Goal: Task Accomplishment & Management: Manage account settings

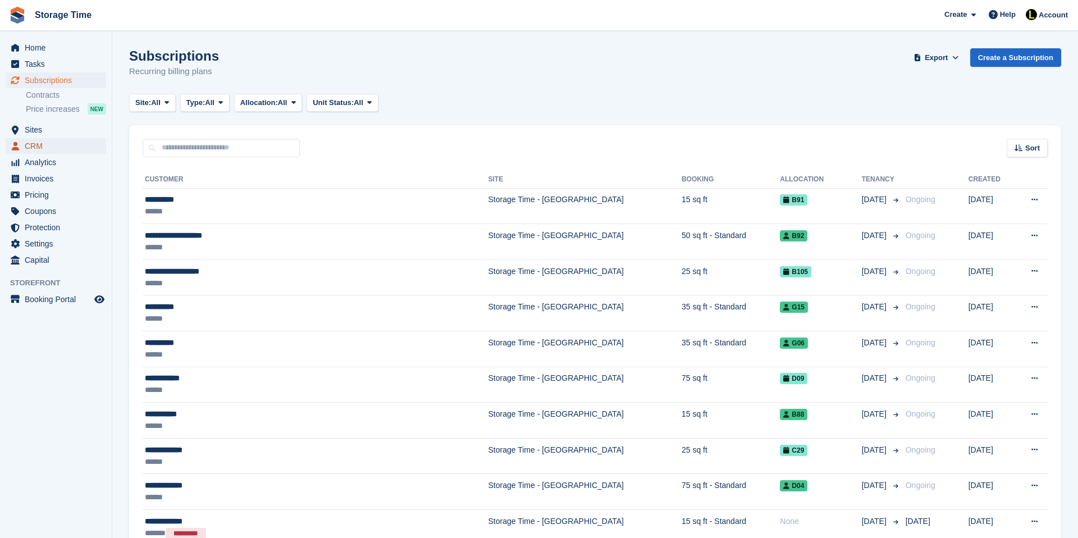
click at [44, 144] on span "CRM" at bounding box center [58, 146] width 67 height 16
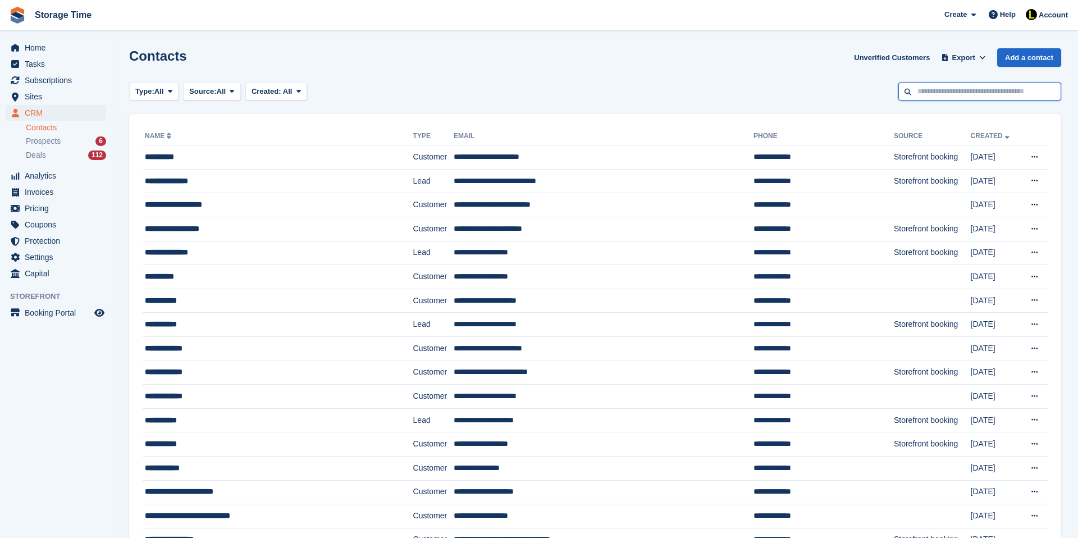
click at [911, 95] on input "text" at bounding box center [980, 92] width 163 height 19
type input "**********"
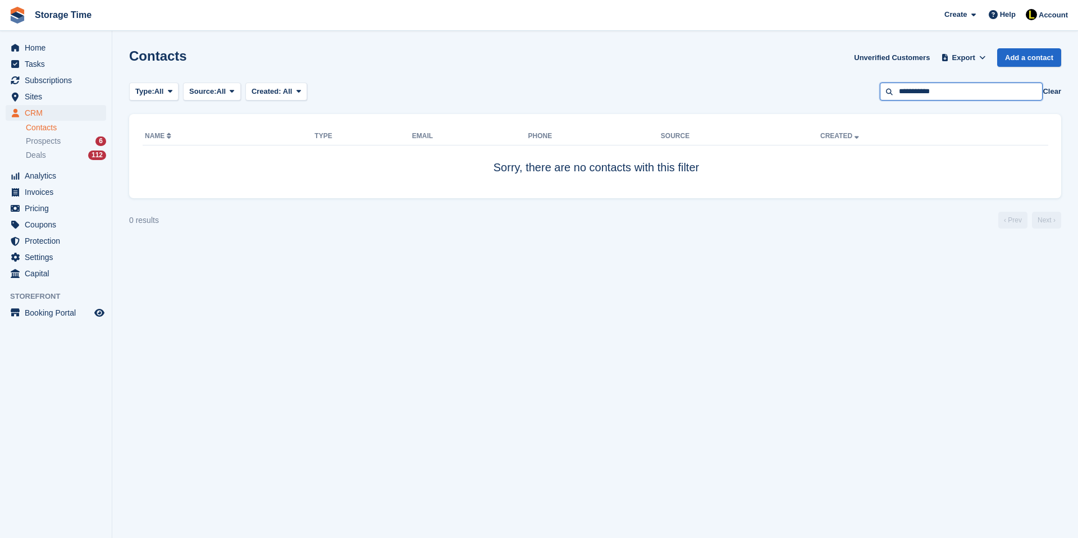
drag, startPoint x: 961, startPoint y: 95, endPoint x: 892, endPoint y: 96, distance: 69.1
click at [892, 96] on input "**********" at bounding box center [961, 92] width 163 height 19
drag, startPoint x: 973, startPoint y: 90, endPoint x: 893, endPoint y: 90, distance: 80.3
click at [893, 90] on input "**********" at bounding box center [961, 92] width 163 height 19
click at [1052, 90] on button "Clear" at bounding box center [1052, 91] width 19 height 11
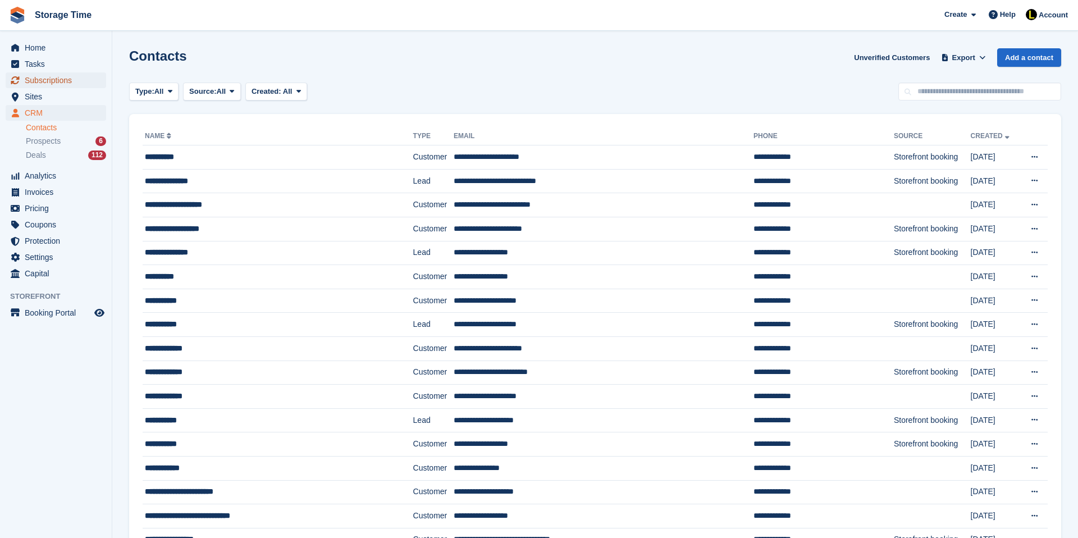
click at [41, 79] on span "Subscriptions" at bounding box center [58, 80] width 67 height 16
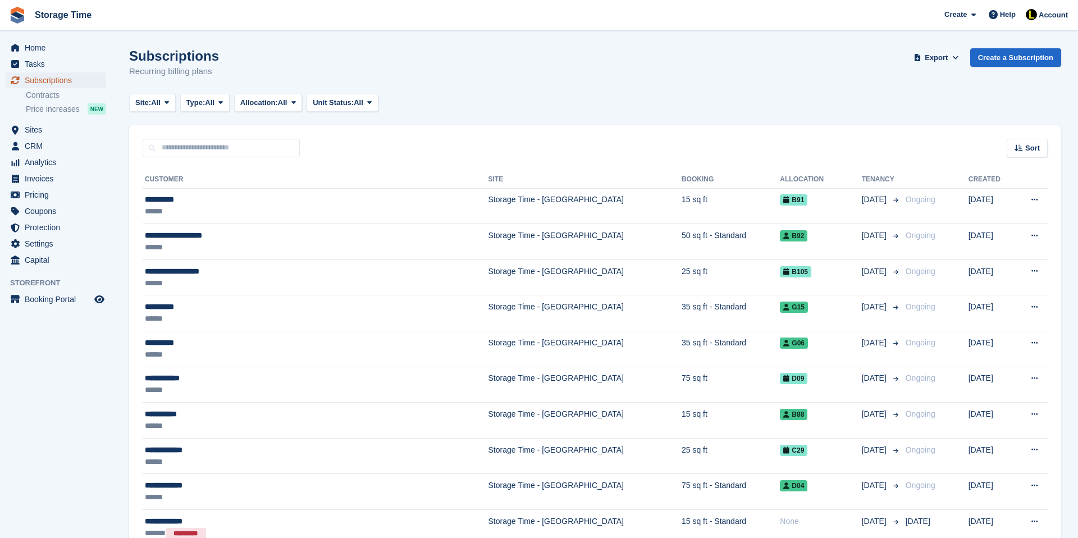
click at [80, 82] on span "Subscriptions" at bounding box center [58, 80] width 67 height 16
click at [86, 81] on span "Subscriptions" at bounding box center [58, 80] width 67 height 16
click at [215, 144] on input "text" at bounding box center [221, 148] width 157 height 19
type input "*********"
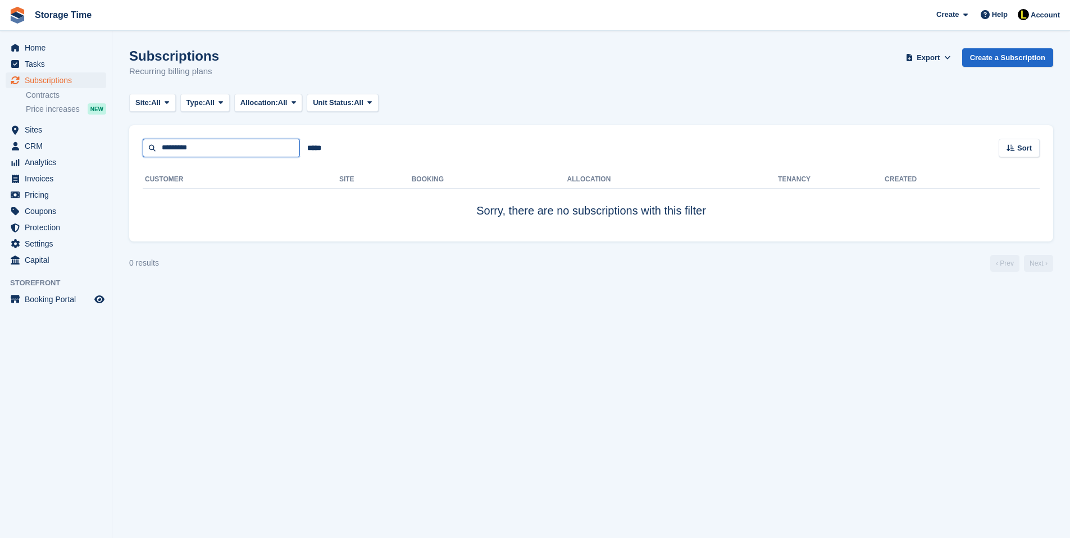
drag, startPoint x: 206, startPoint y: 150, endPoint x: 118, endPoint y: 149, distance: 88.2
click at [117, 149] on section "Subscriptions Recurring billing plans Export Export Subscriptions Export a CSV …" at bounding box center [591, 269] width 958 height 538
type input "********"
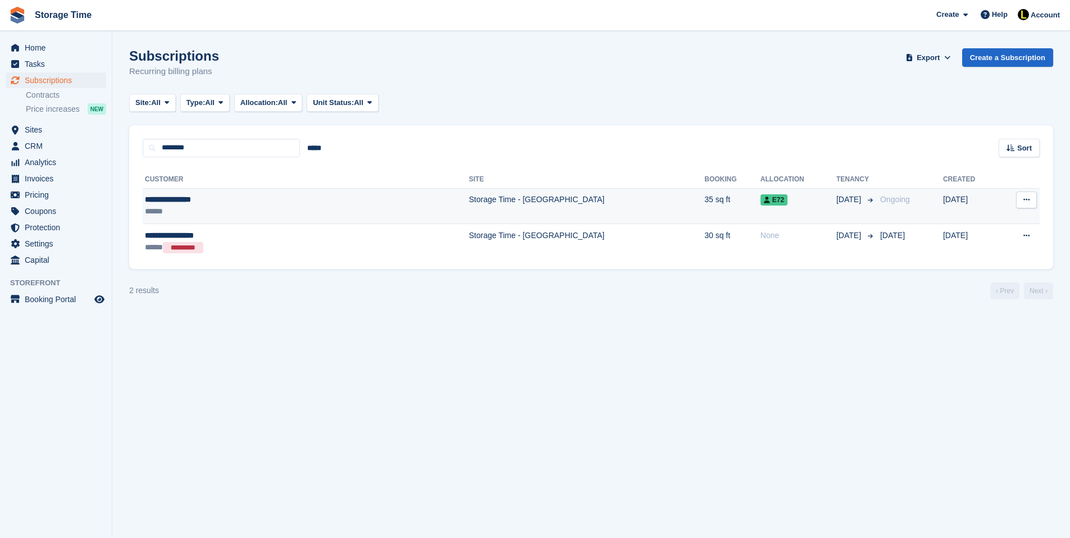
click at [469, 215] on td "Storage Time - [GEOGRAPHIC_DATA]" at bounding box center [586, 206] width 235 height 36
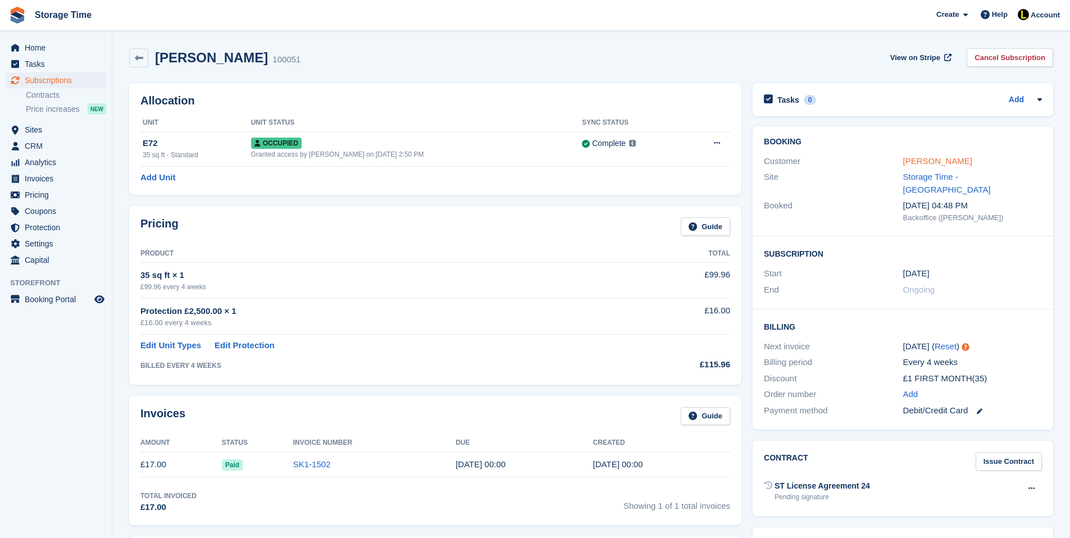
click at [938, 157] on link "Caroline Carolan" at bounding box center [937, 161] width 69 height 10
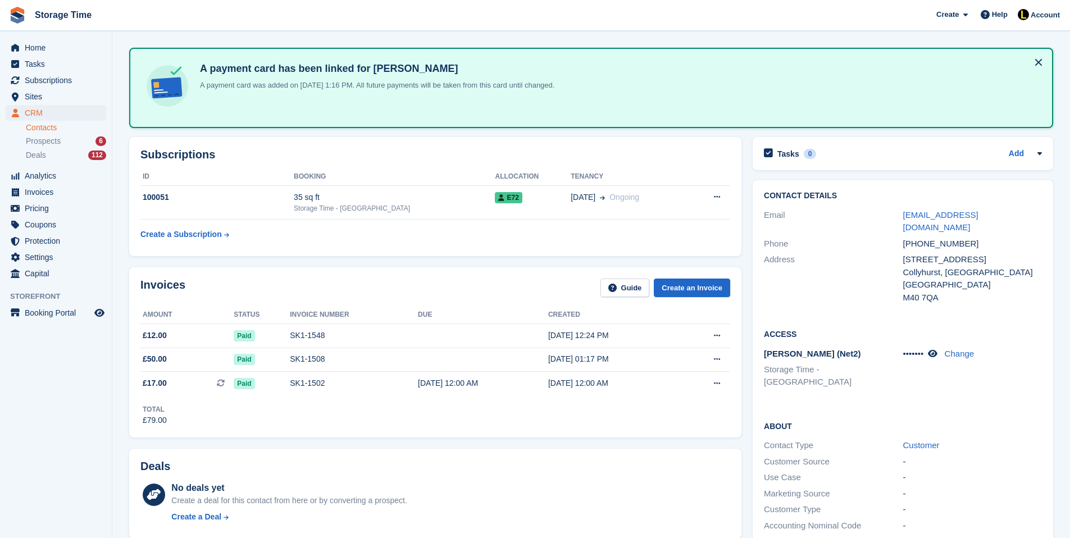
scroll to position [45, 0]
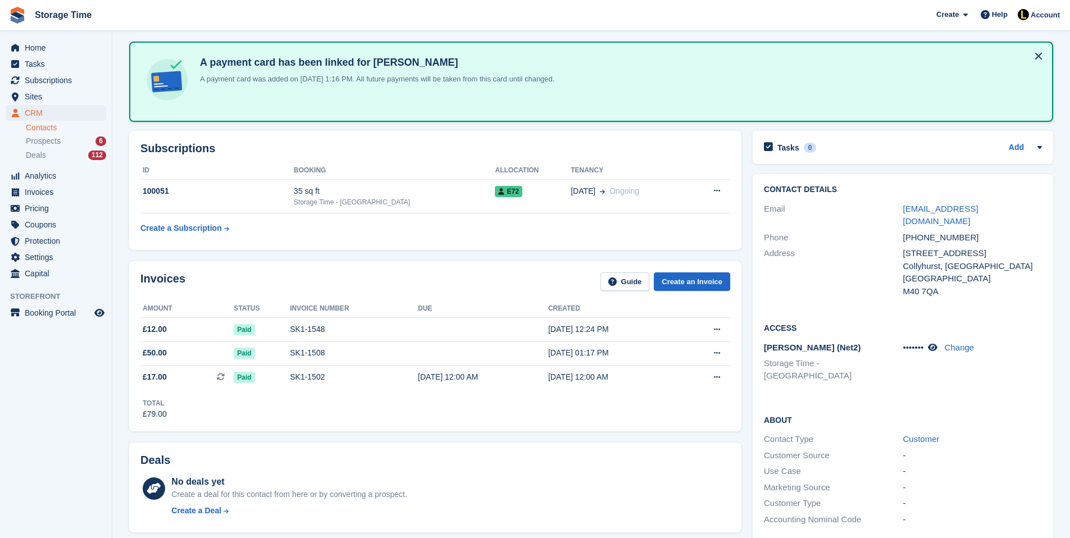
click at [358, 245] on div "Subscriptions ID Booking Allocation Tenancy 100051 35 sq ft Storage Time - Stoc…" at bounding box center [435, 190] width 612 height 119
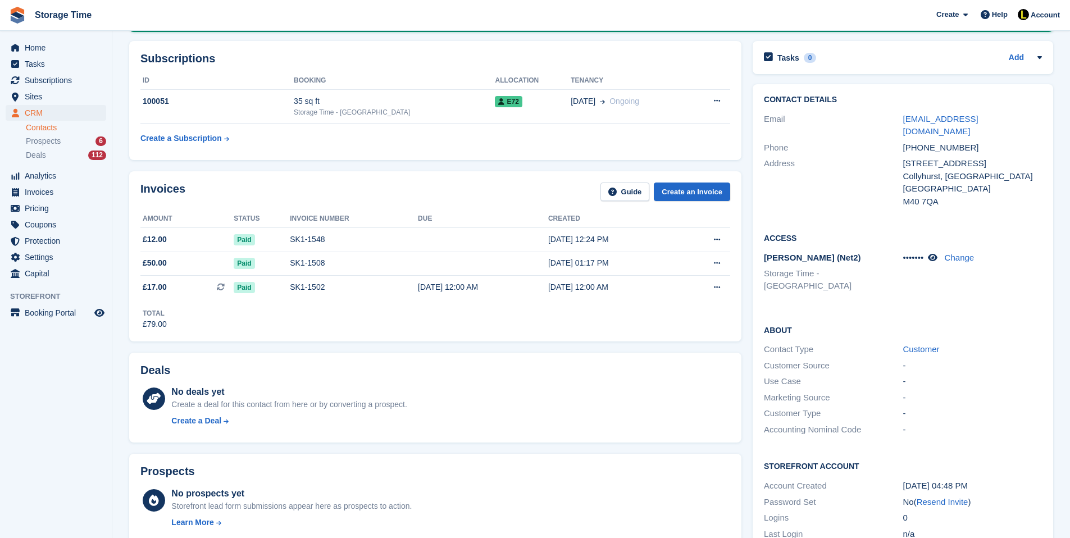
scroll to position [157, 0]
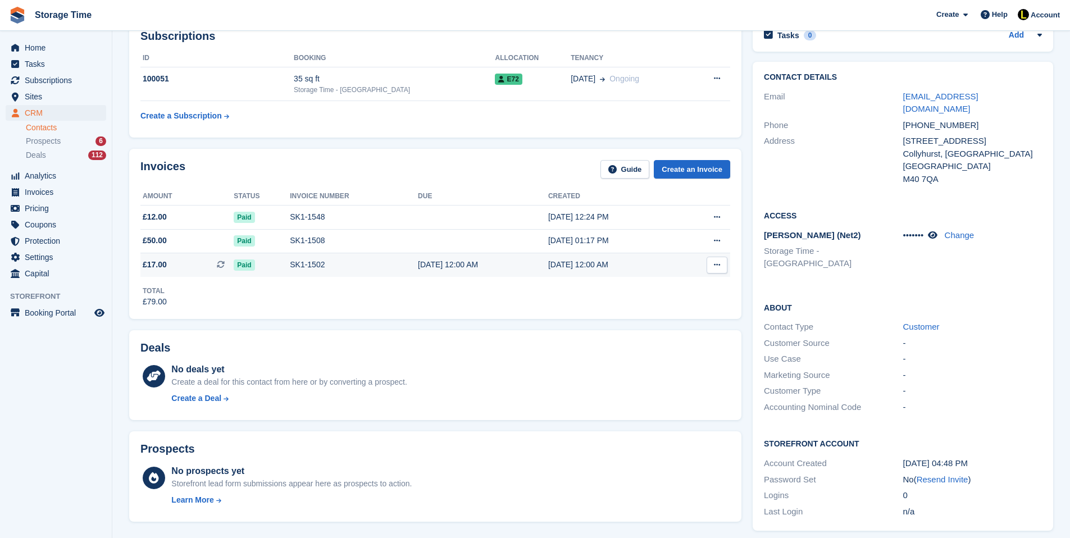
click at [245, 265] on span "Paid" at bounding box center [244, 264] width 21 height 11
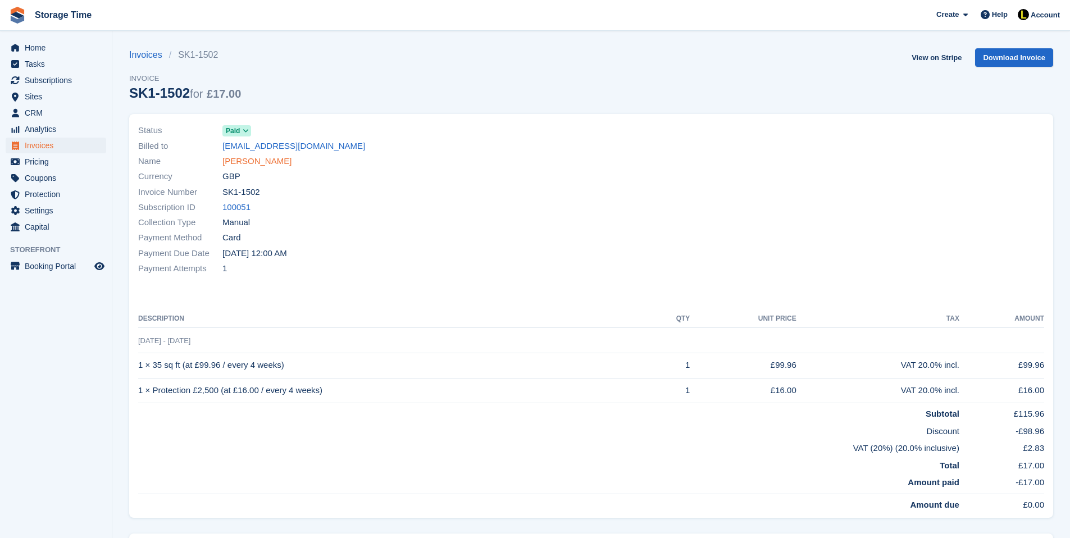
click at [250, 162] on link "[PERSON_NAME]" at bounding box center [256, 161] width 69 height 13
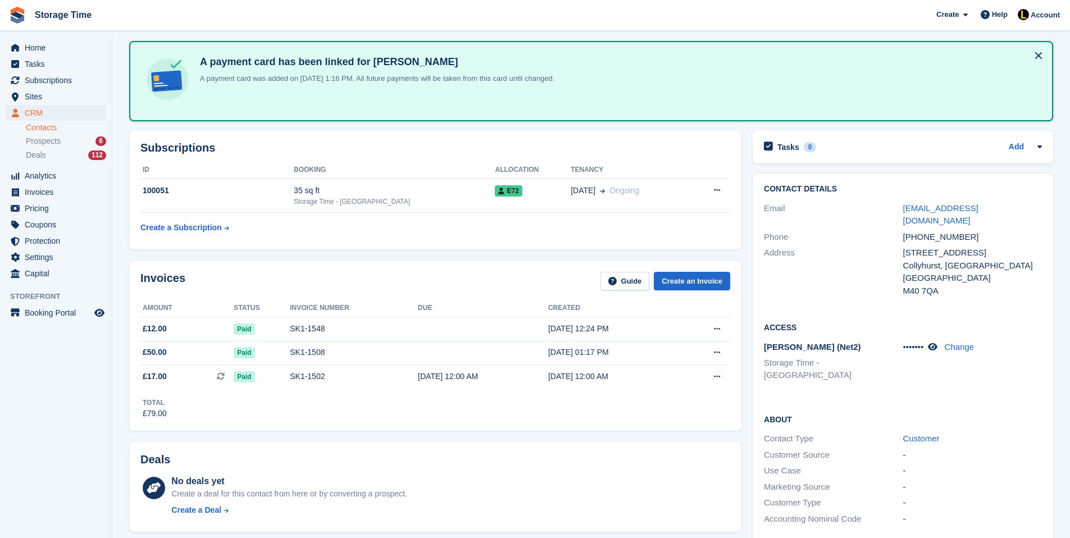
scroll to position [44, 0]
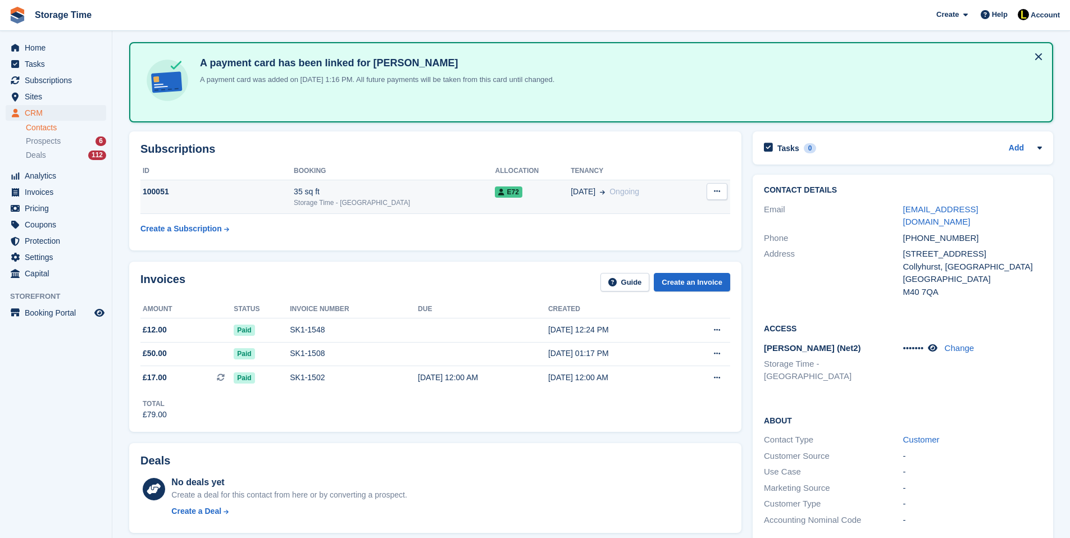
click at [549, 188] on div "E72" at bounding box center [533, 192] width 76 height 12
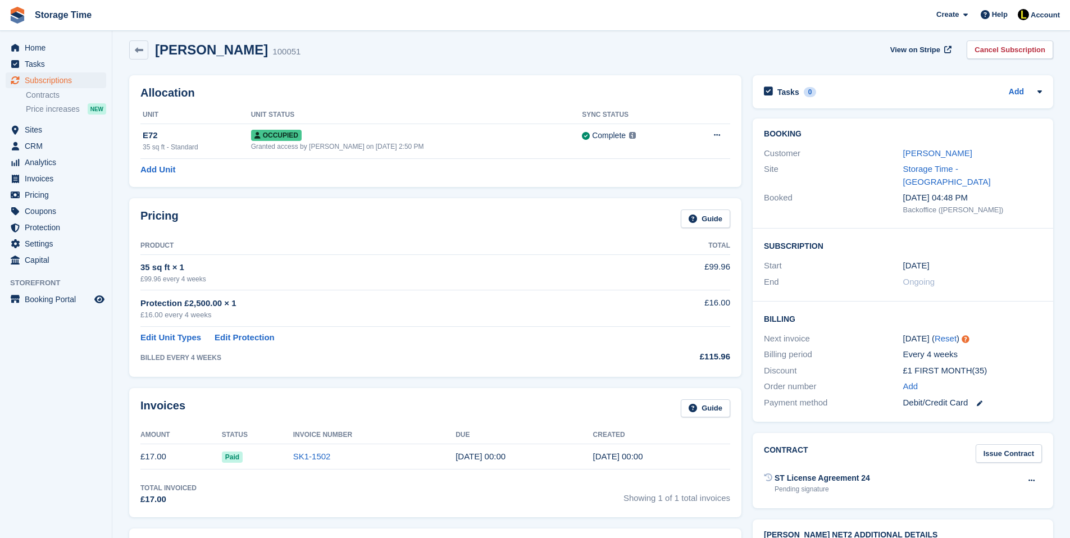
scroll to position [16, 0]
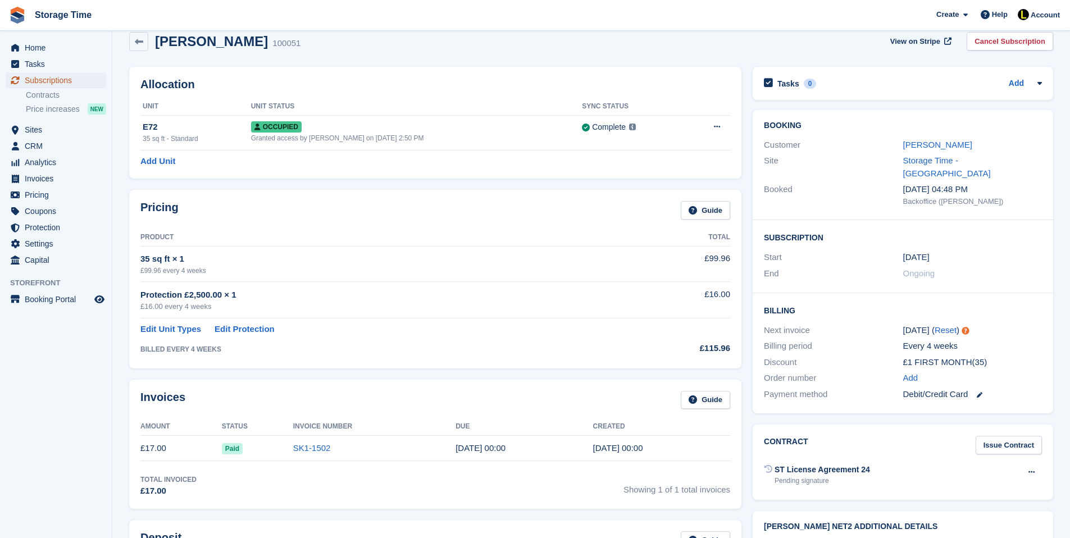
click at [43, 77] on span "Subscriptions" at bounding box center [58, 80] width 67 height 16
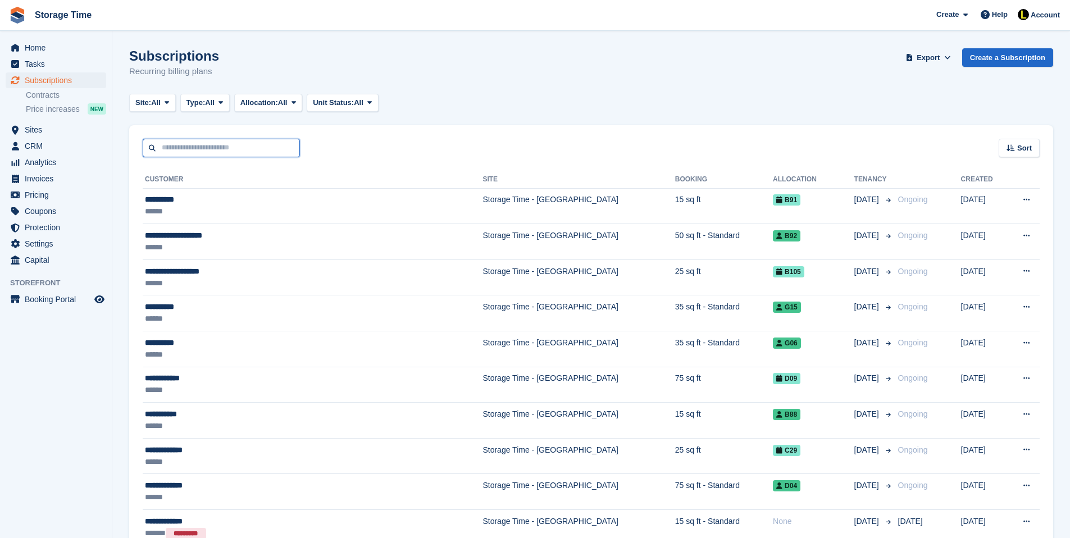
click at [181, 152] on input "text" at bounding box center [221, 148] width 157 height 19
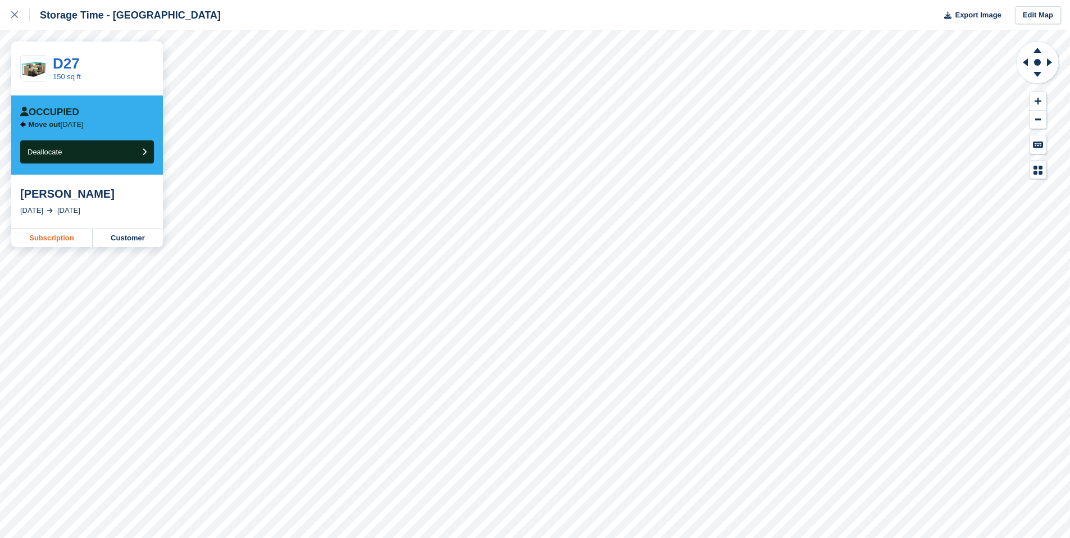
click at [58, 238] on link "Subscription" at bounding box center [51, 238] width 81 height 18
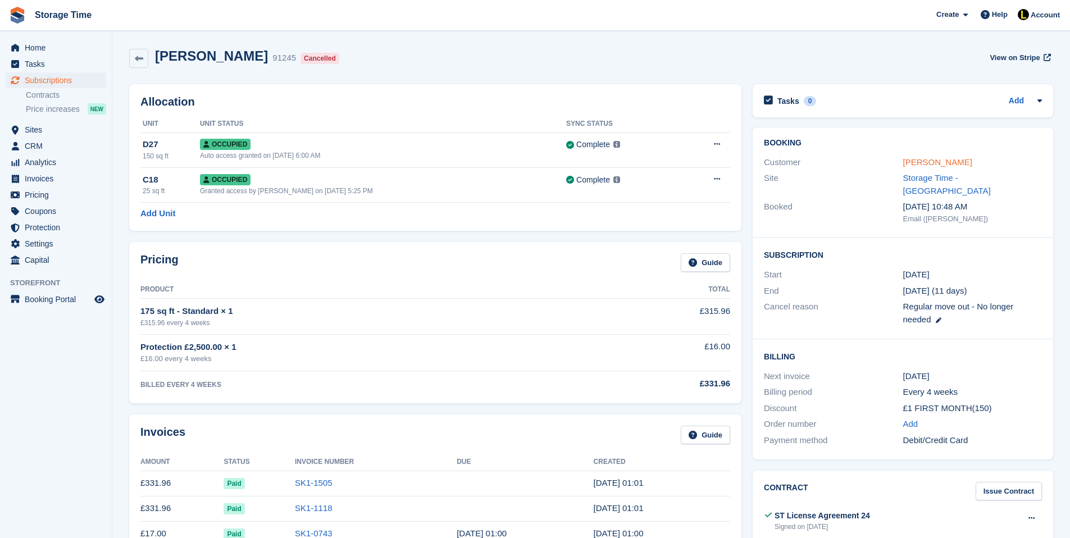
click at [908, 166] on link "[PERSON_NAME]" at bounding box center [937, 162] width 69 height 10
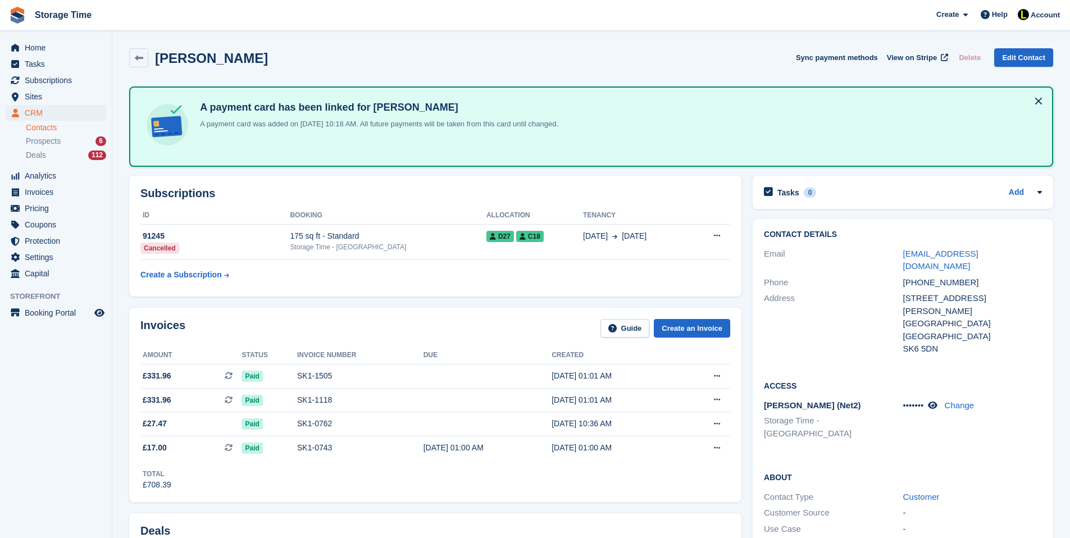
click at [380, 213] on th "Booking" at bounding box center [388, 216] width 197 height 18
